Goal: Task Accomplishment & Management: Manage account settings

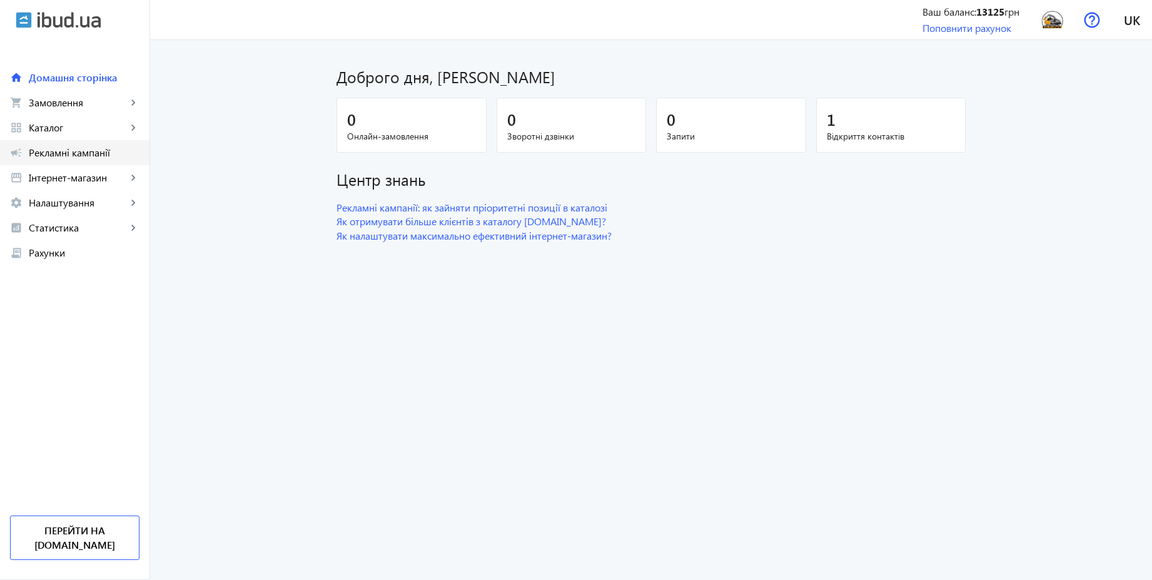
click at [91, 156] on span "Рекламні кампанії" at bounding box center [84, 152] width 111 height 13
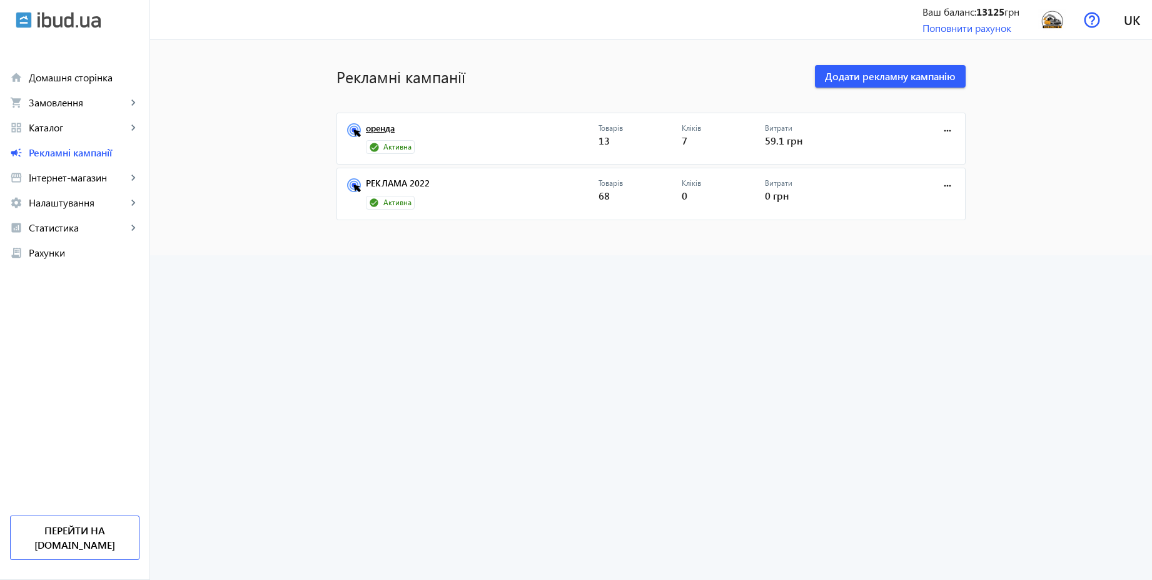
click at [378, 123] on link "оренда" at bounding box center [482, 132] width 233 height 18
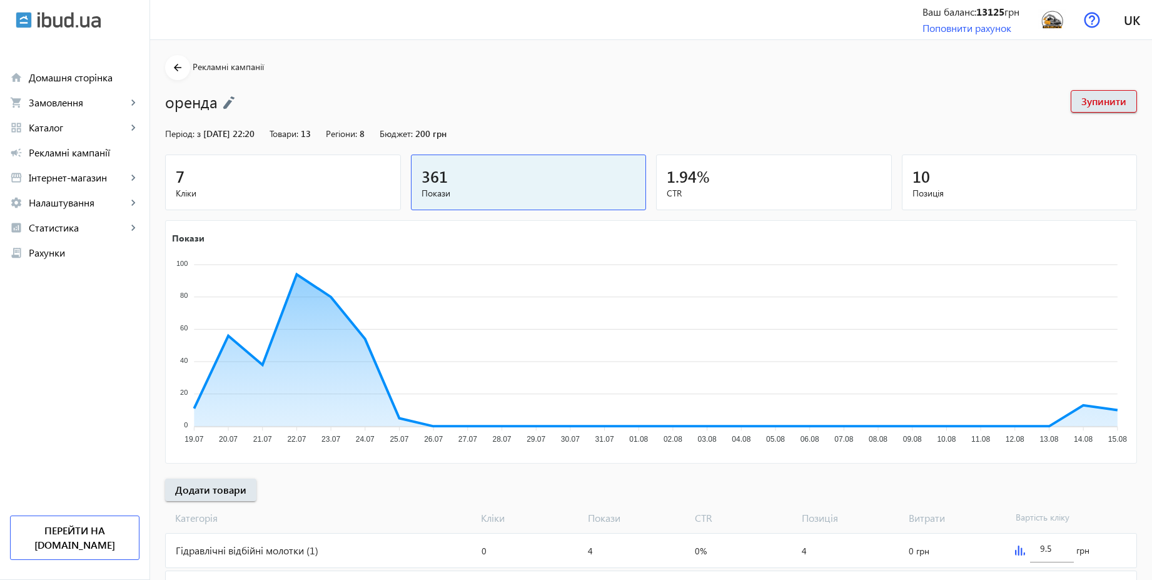
click at [223, 99] on img at bounding box center [229, 103] width 13 height 14
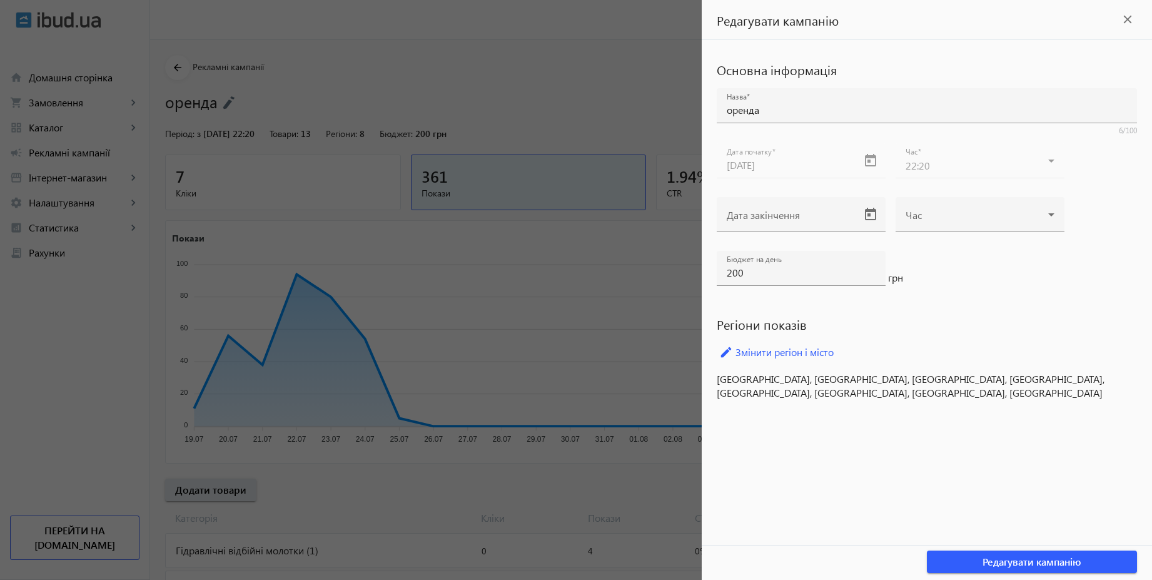
click at [635, 76] on div at bounding box center [576, 290] width 1152 height 580
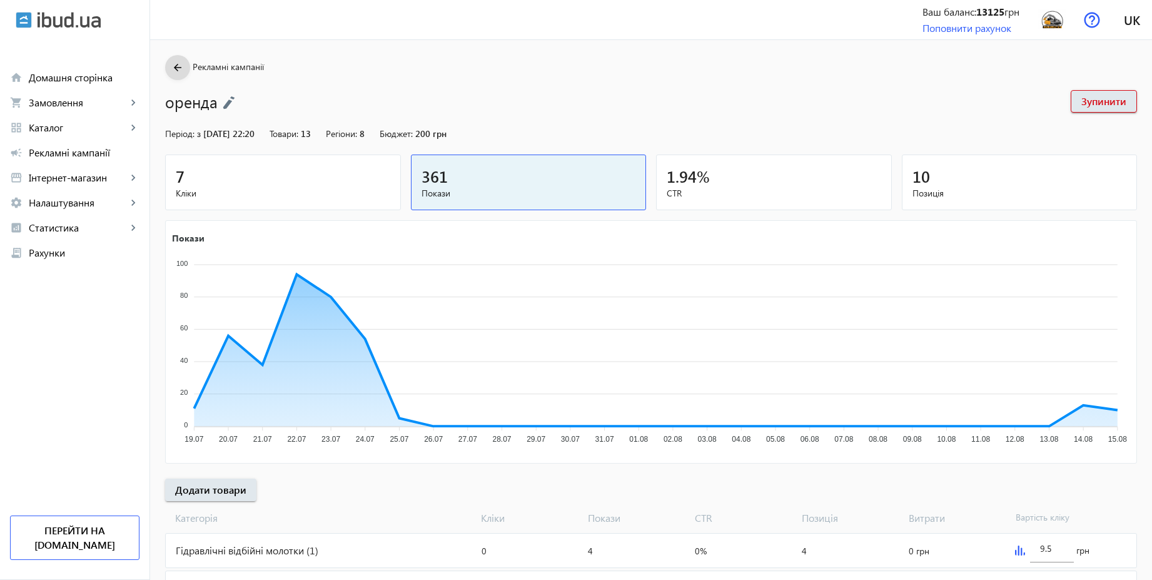
click at [170, 65] on mat-icon "arrow_back" at bounding box center [178, 68] width 16 height 16
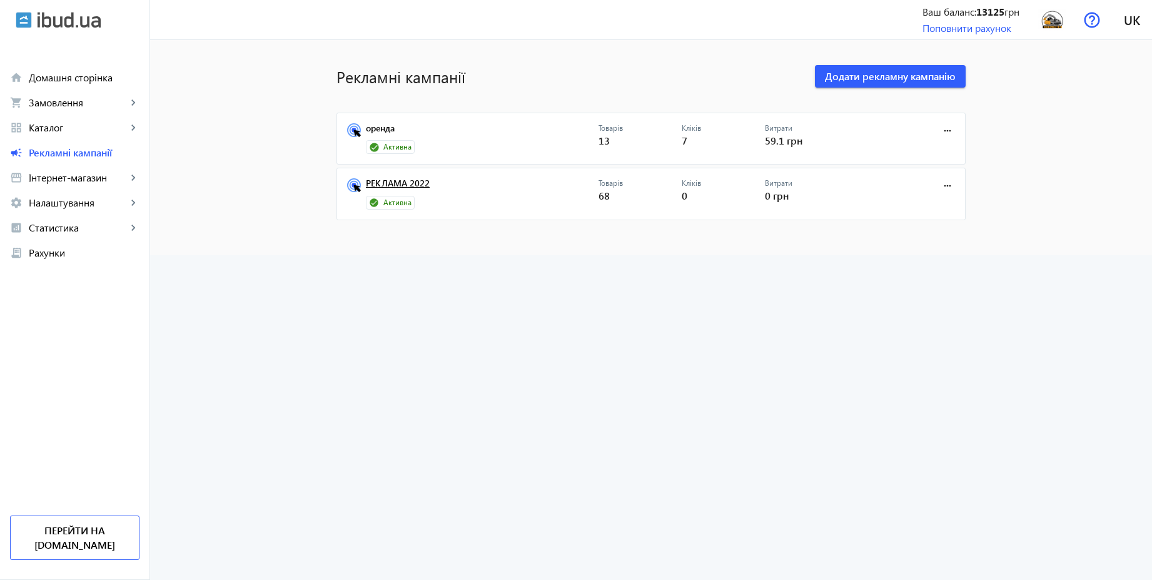
click at [399, 183] on link "РЕКЛАМА 2022" at bounding box center [482, 187] width 233 height 18
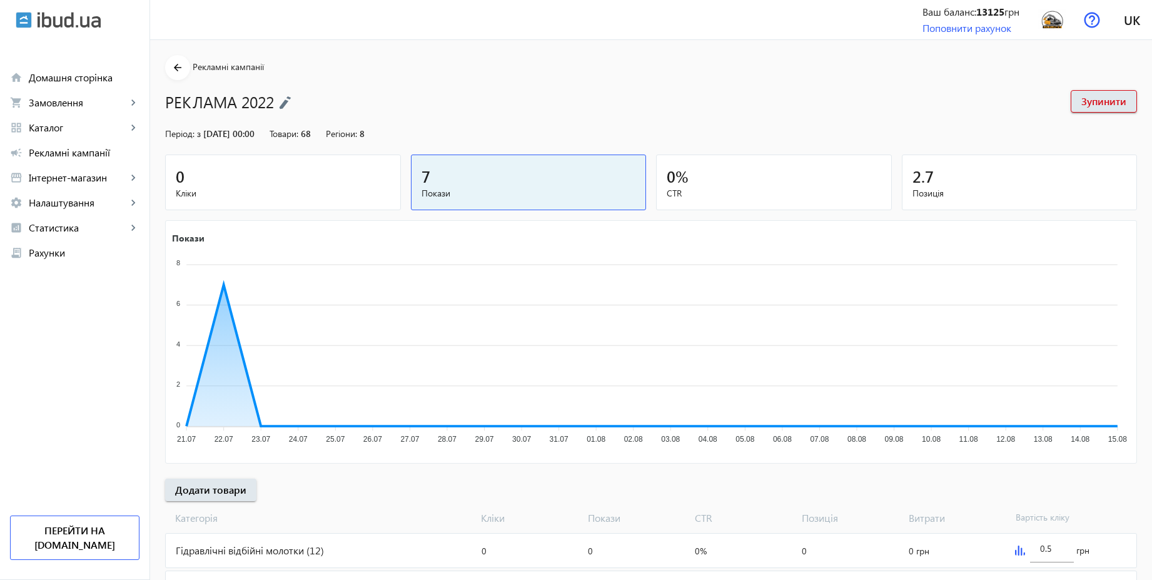
click at [285, 97] on img at bounding box center [285, 103] width 13 height 14
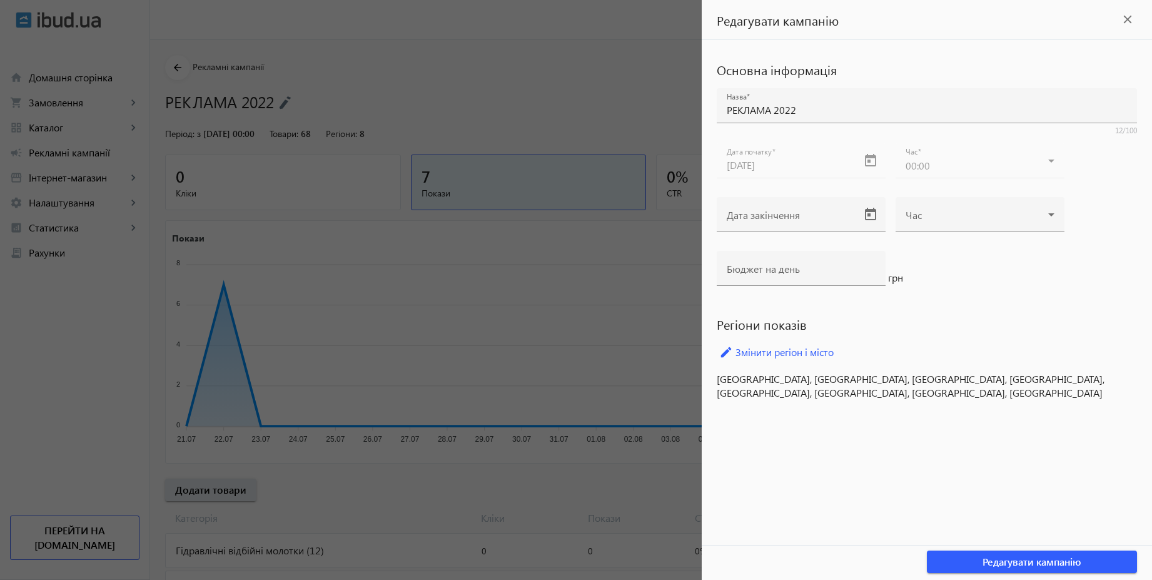
click at [570, 86] on div at bounding box center [576, 290] width 1152 height 580
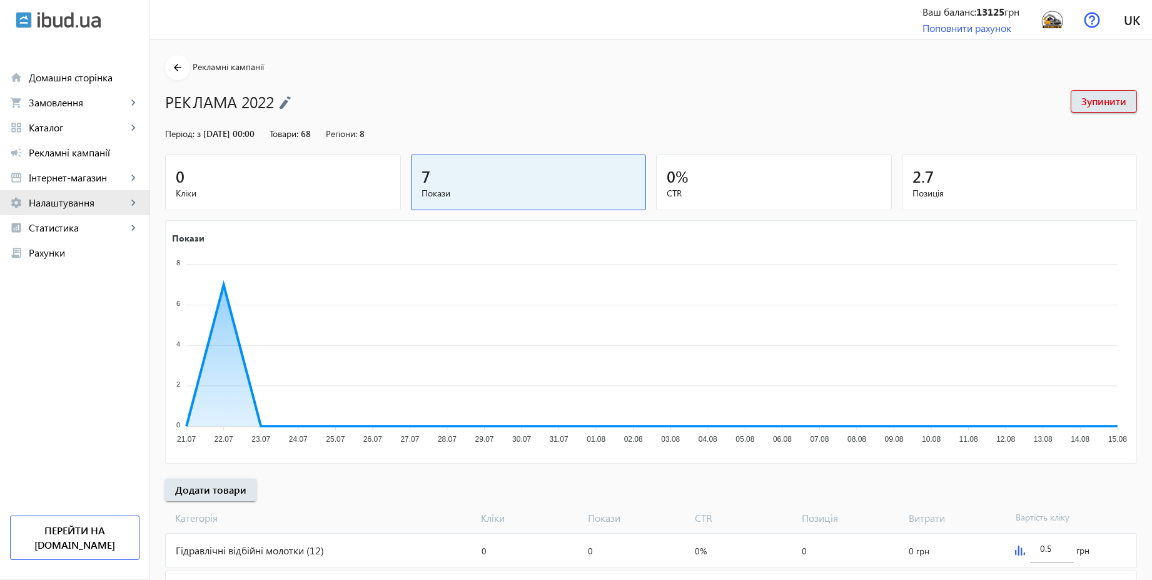
click at [96, 199] on span "Налаштування" at bounding box center [78, 202] width 98 height 13
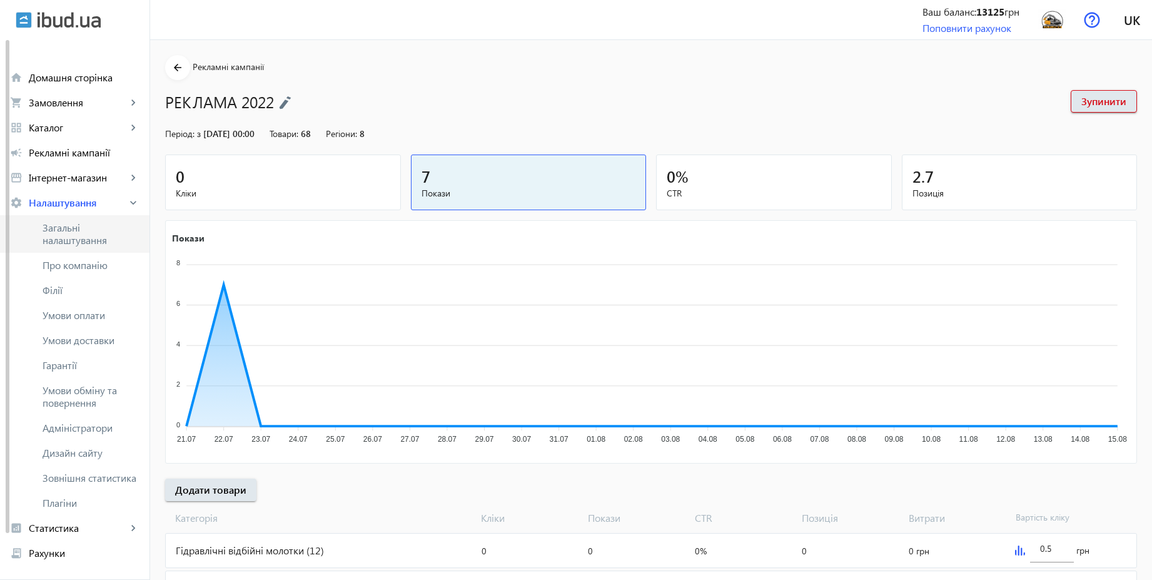
click at [89, 231] on span "Загальні налаштування" at bounding box center [91, 233] width 97 height 25
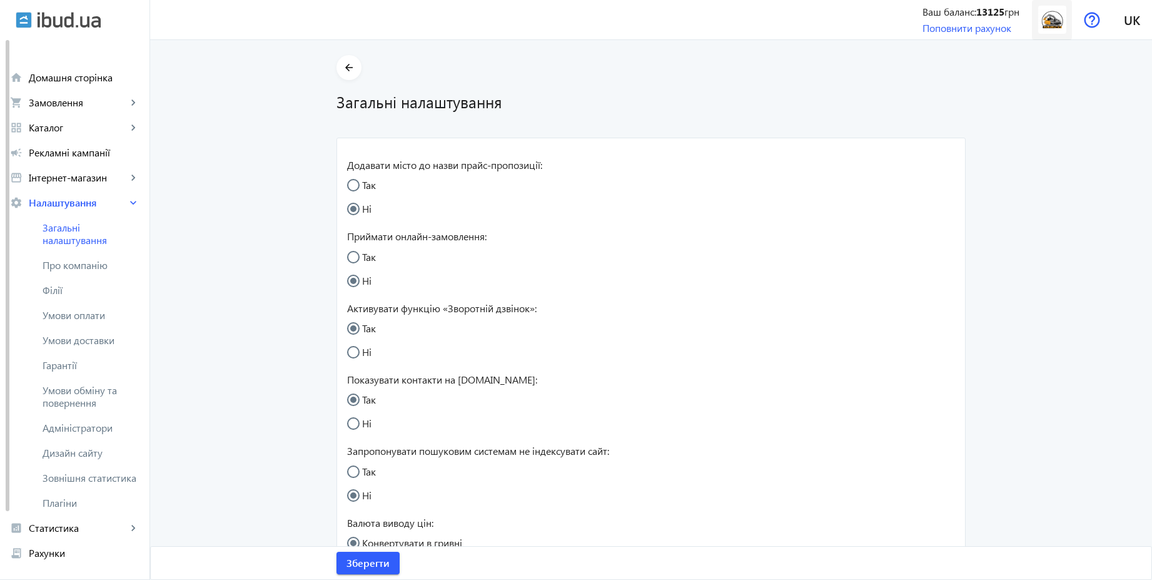
click at [1052, 33] on img at bounding box center [1052, 20] width 28 height 28
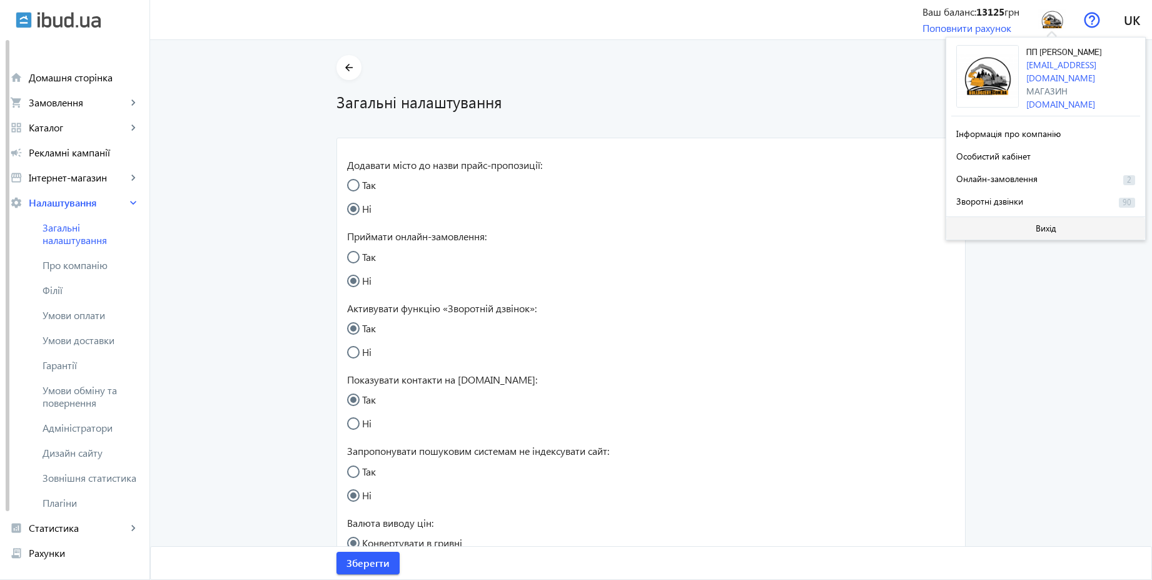
click at [1032, 226] on span at bounding box center [1045, 228] width 199 height 30
